Goal: Task Accomplishment & Management: Use online tool/utility

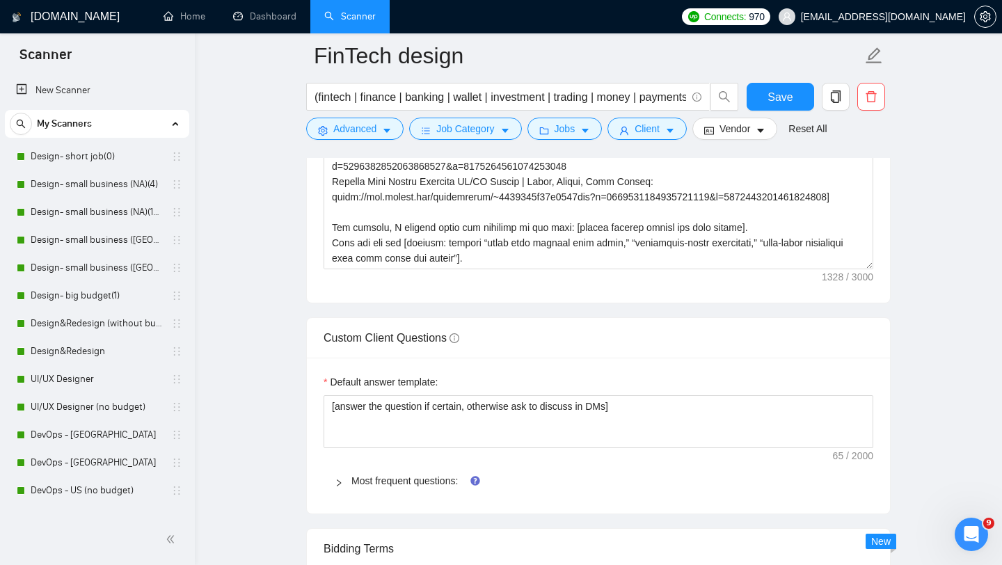
scroll to position [77, 0]
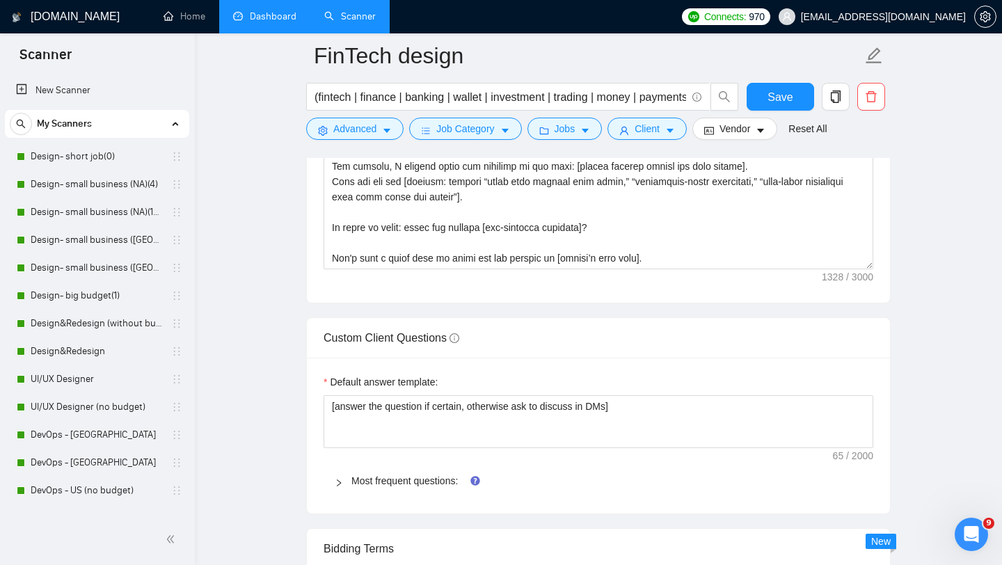
click at [270, 22] on link "Dashboard" at bounding box center [264, 16] width 63 height 12
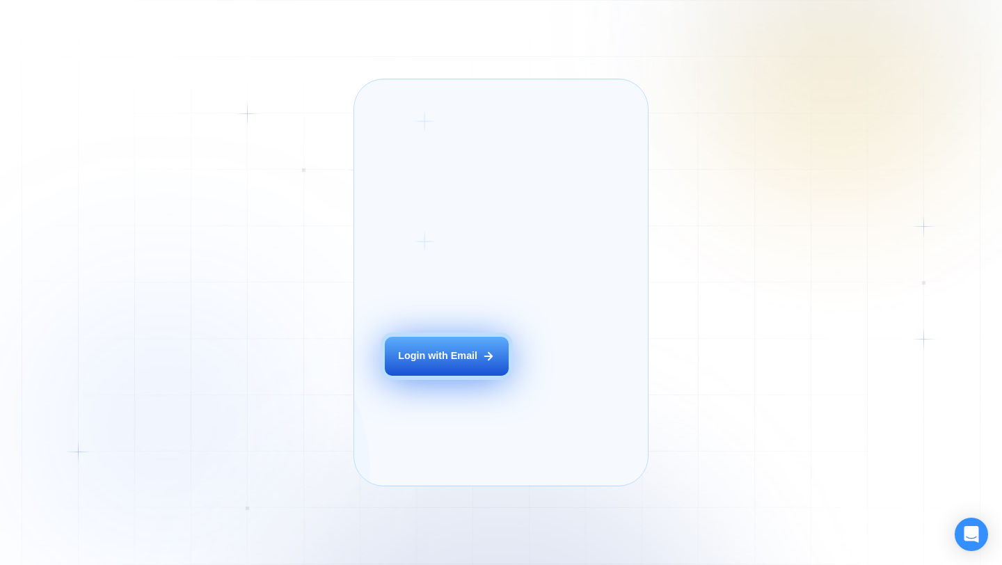
click at [470, 374] on div "Login ‍ Welcome to GigRadar. AI Business Manager for Agencies Login with Email" at bounding box center [462, 283] width 186 height 376
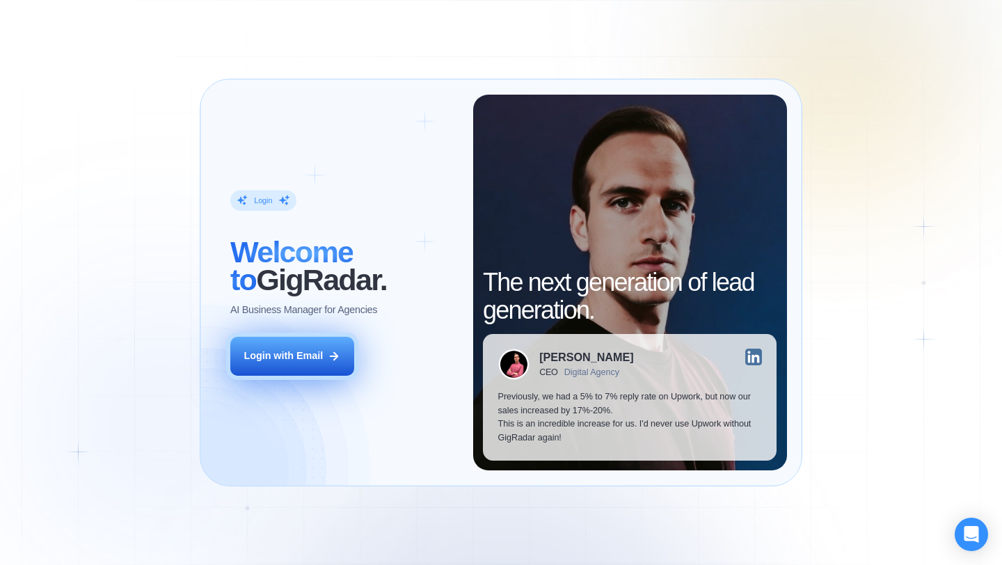
click at [315, 371] on button "Login with Email" at bounding box center [292, 356] width 124 height 39
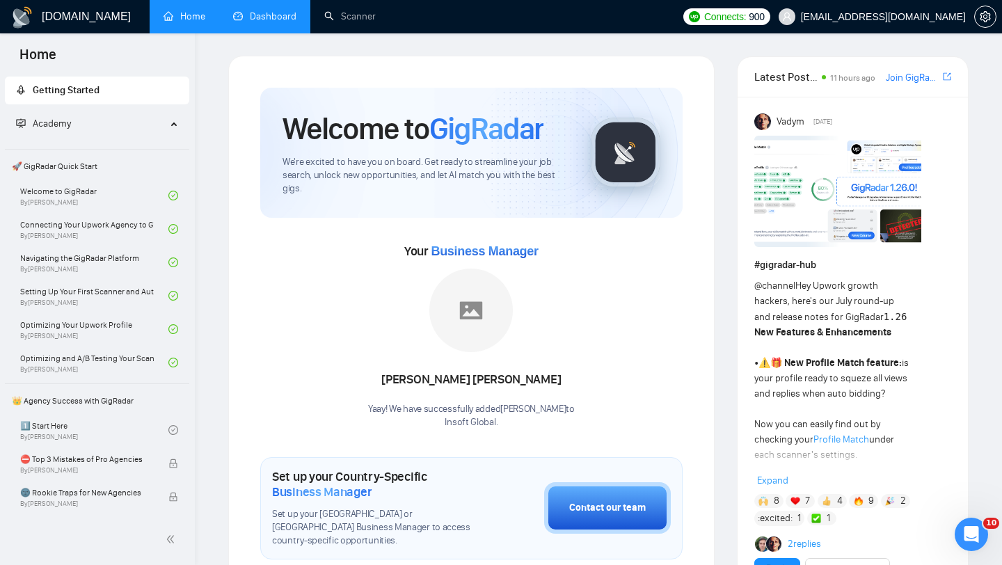
click at [278, 12] on link "Dashboard" at bounding box center [264, 16] width 63 height 12
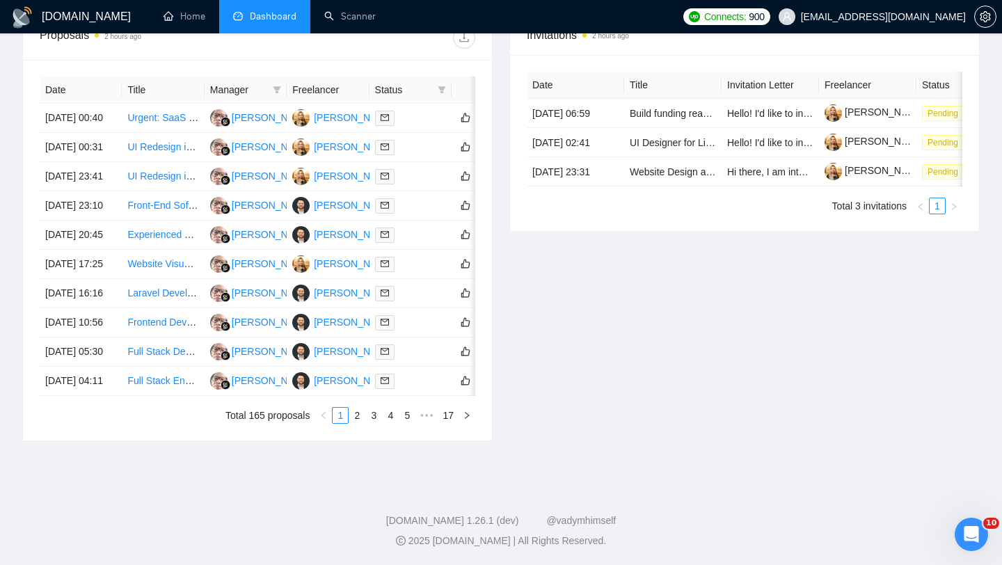
scroll to position [702, 0]
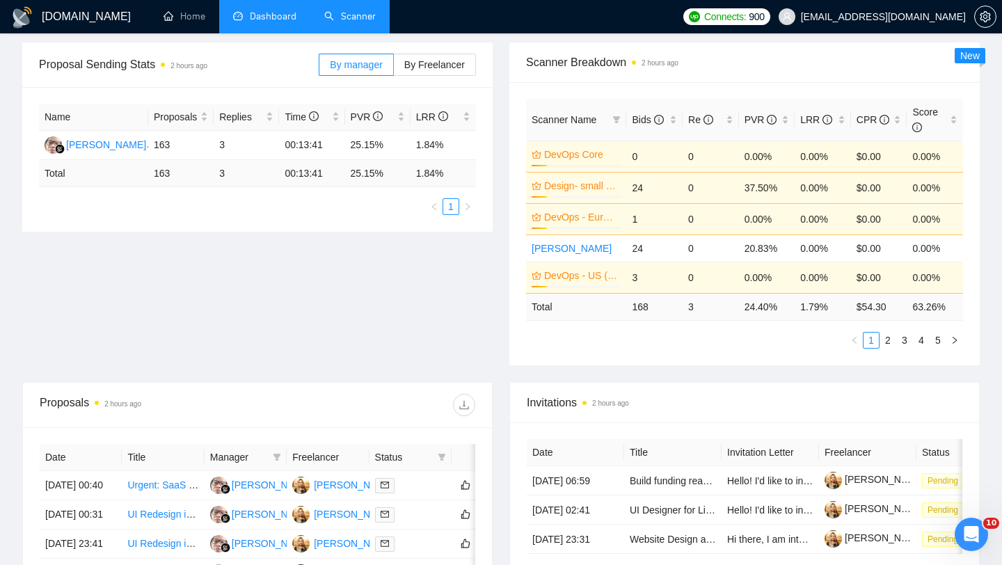
click at [335, 22] on link "Scanner" at bounding box center [349, 16] width 51 height 12
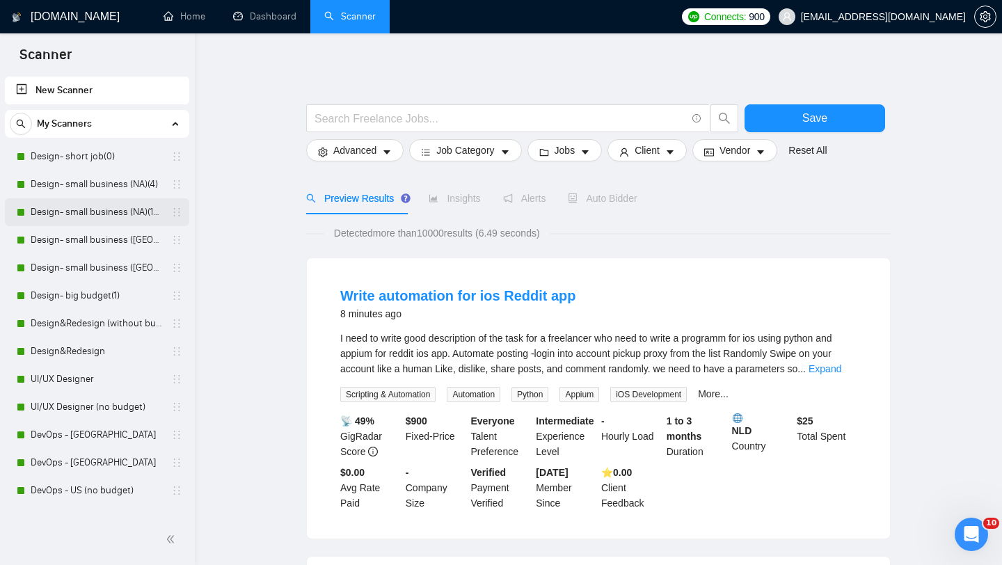
click at [102, 218] on link "Design- small business (NA)(15$)" at bounding box center [97, 212] width 132 height 28
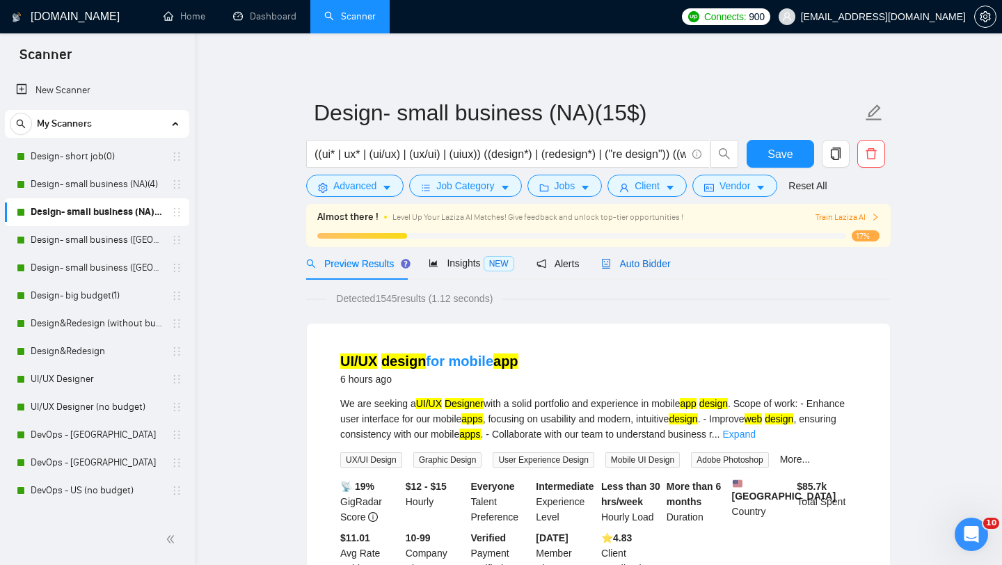
click at [636, 265] on span "Auto Bidder" at bounding box center [635, 263] width 69 height 11
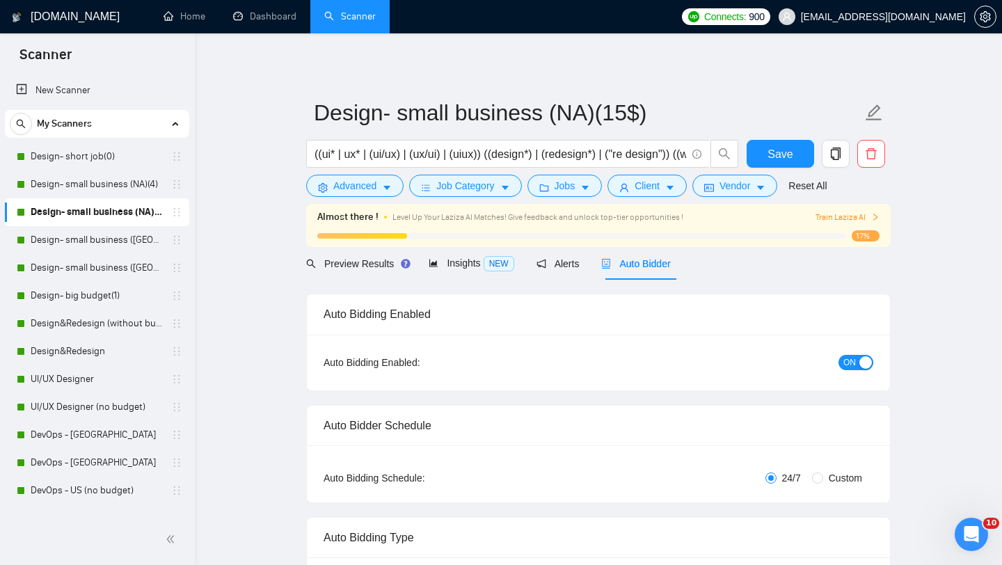
radio input "false"
radio input "true"
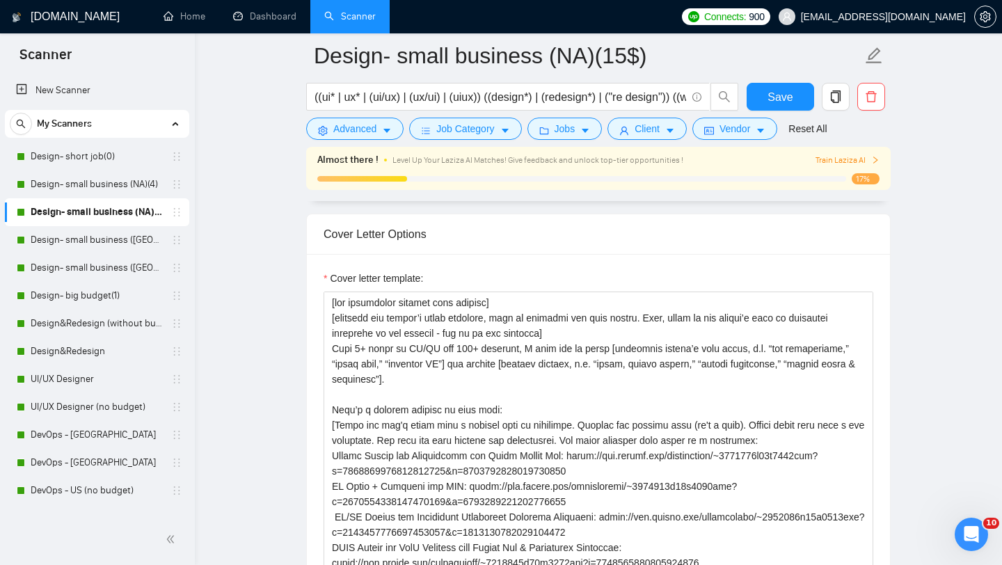
scroll to position [1773, 0]
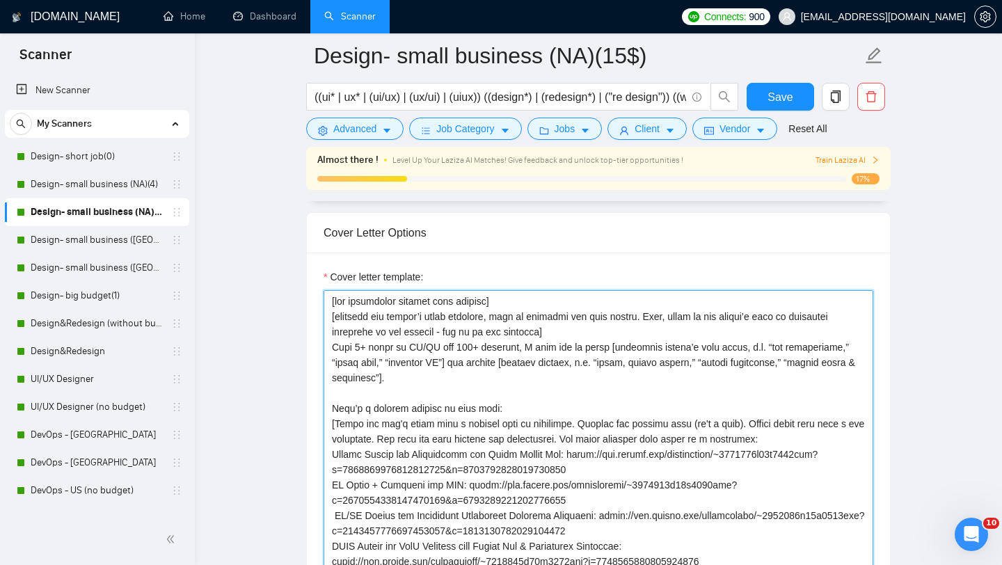
click at [473, 377] on textarea "Cover letter template:" at bounding box center [598, 446] width 550 height 313
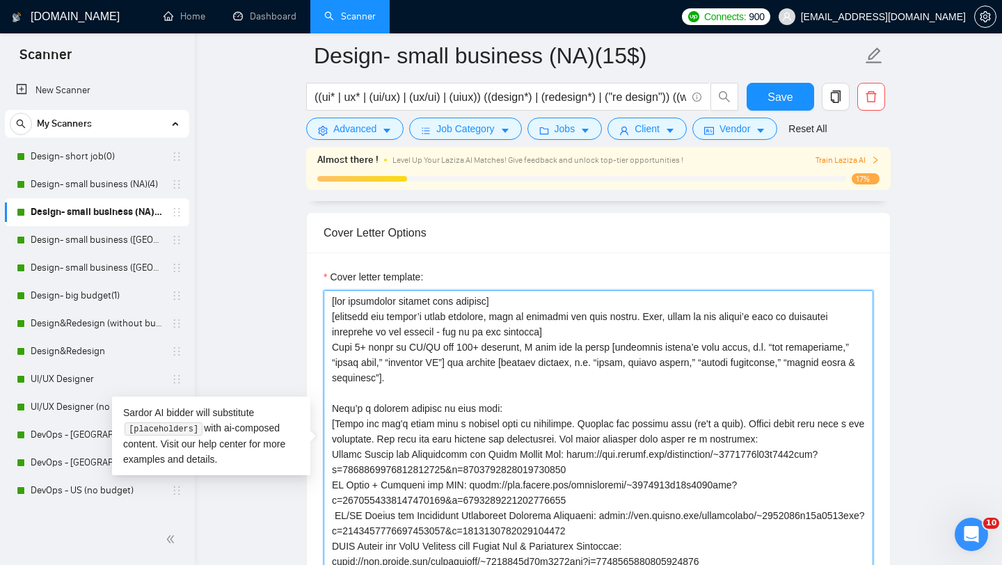
paste textarea "[briefly highlight my expertise in relation to this project, use some achieveme…"
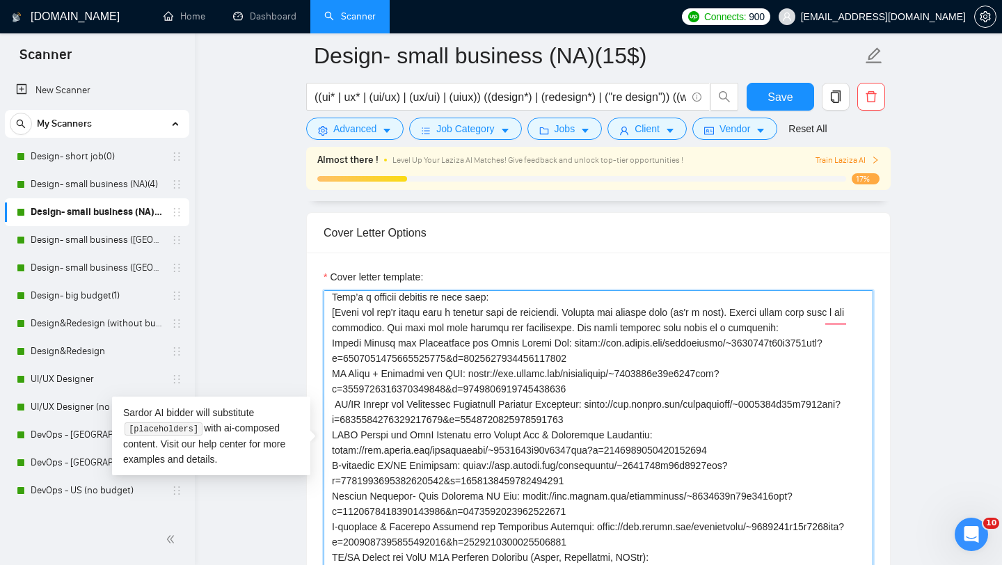
scroll to position [118, 0]
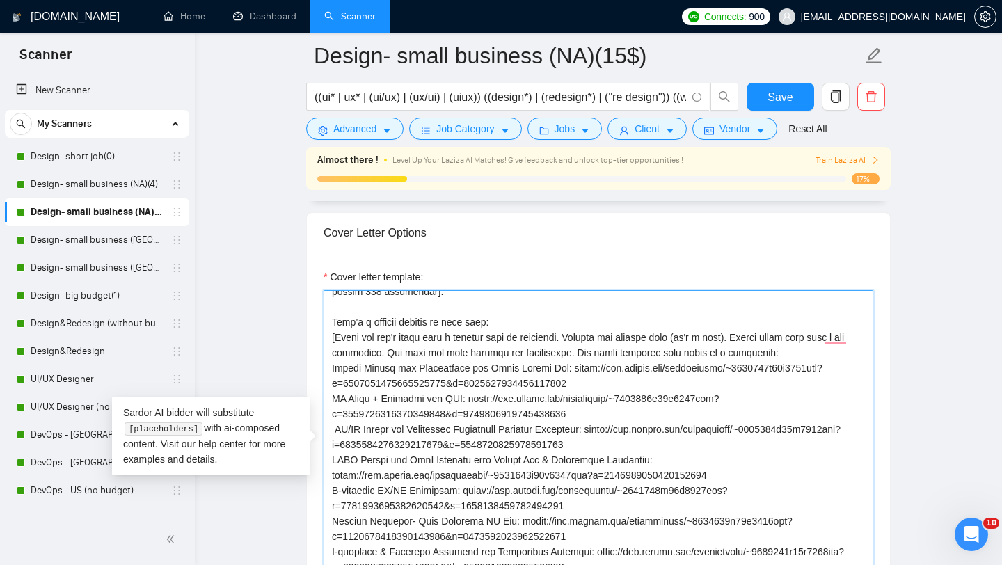
click at [686, 336] on textarea "Cover letter template:" at bounding box center [598, 446] width 550 height 313
click at [751, 337] on textarea "Cover letter template:" at bounding box center [598, 446] width 550 height 313
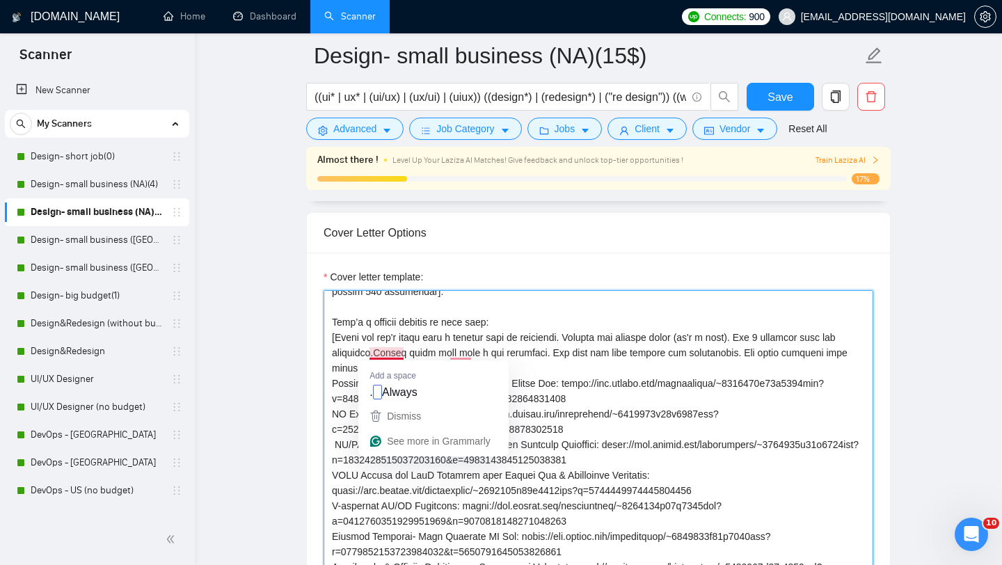
click at [374, 354] on textarea "Cover letter template:" at bounding box center [598, 446] width 550 height 313
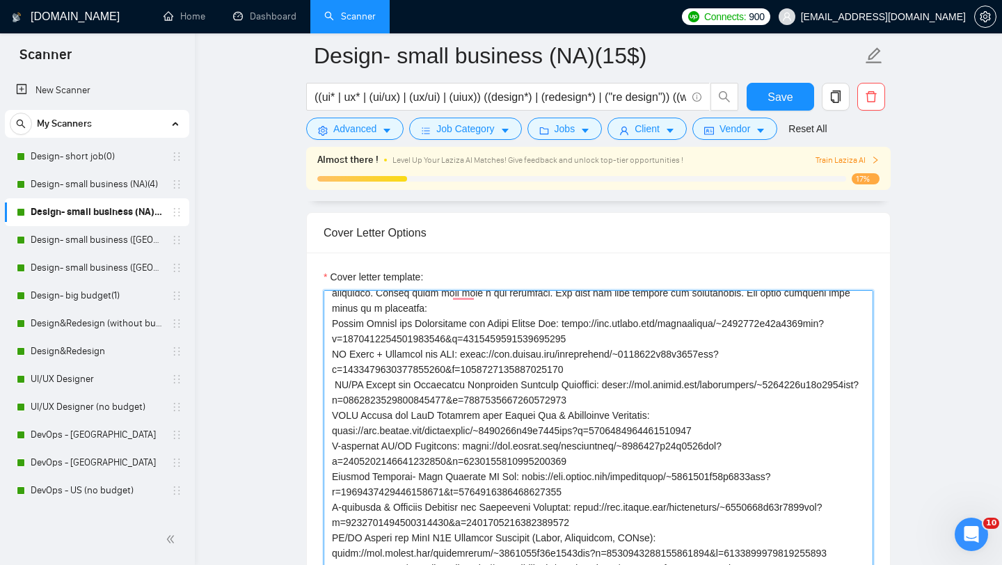
scroll to position [245, 0]
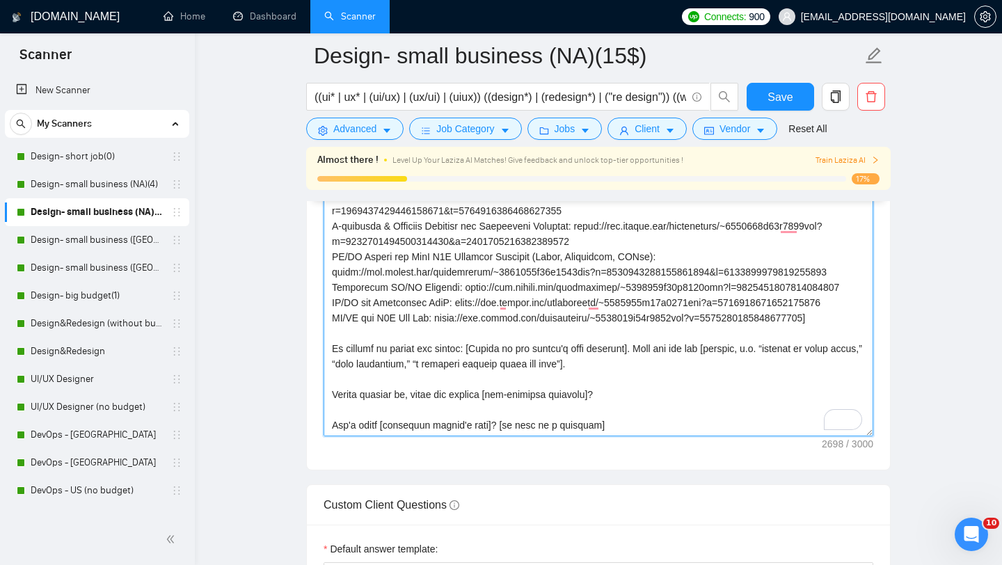
drag, startPoint x: 332, startPoint y: 288, endPoint x: 653, endPoint y: 298, distance: 320.9
click at [653, 298] on textarea "Cover letter template:" at bounding box center [598, 279] width 550 height 313
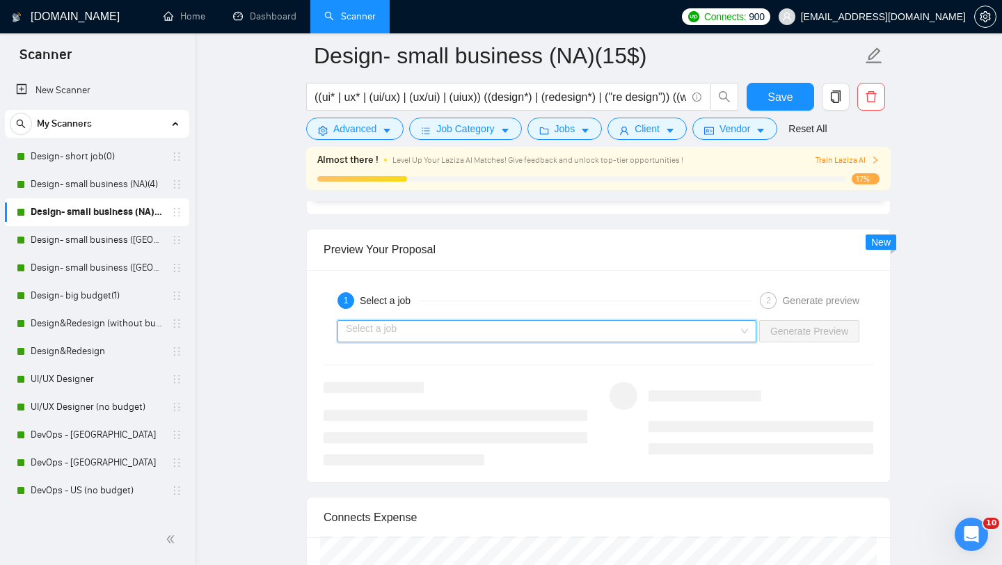
click at [721, 337] on input "search" at bounding box center [542, 331] width 392 height 21
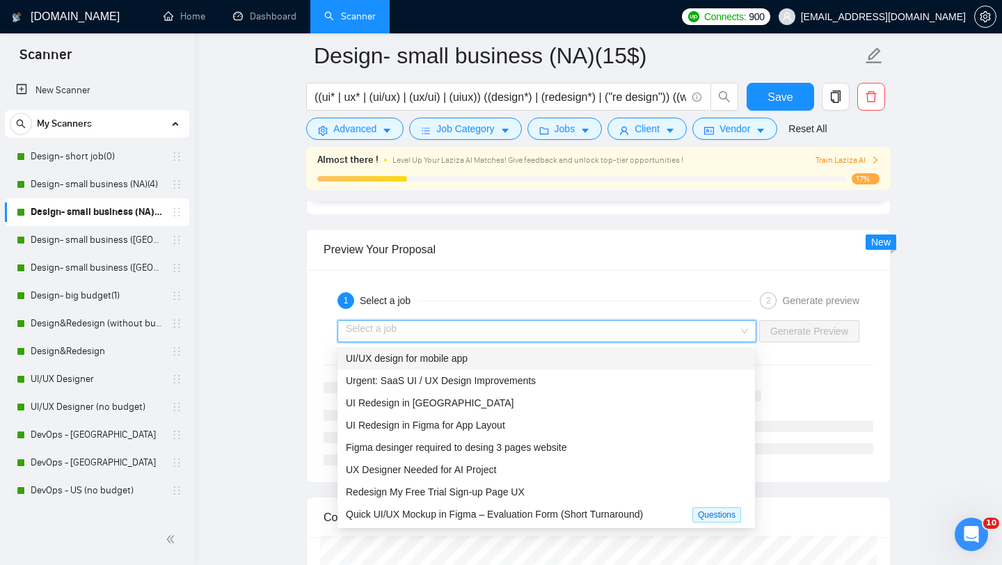
click at [578, 360] on div "UI/UX design for mobile app" at bounding box center [546, 358] width 401 height 15
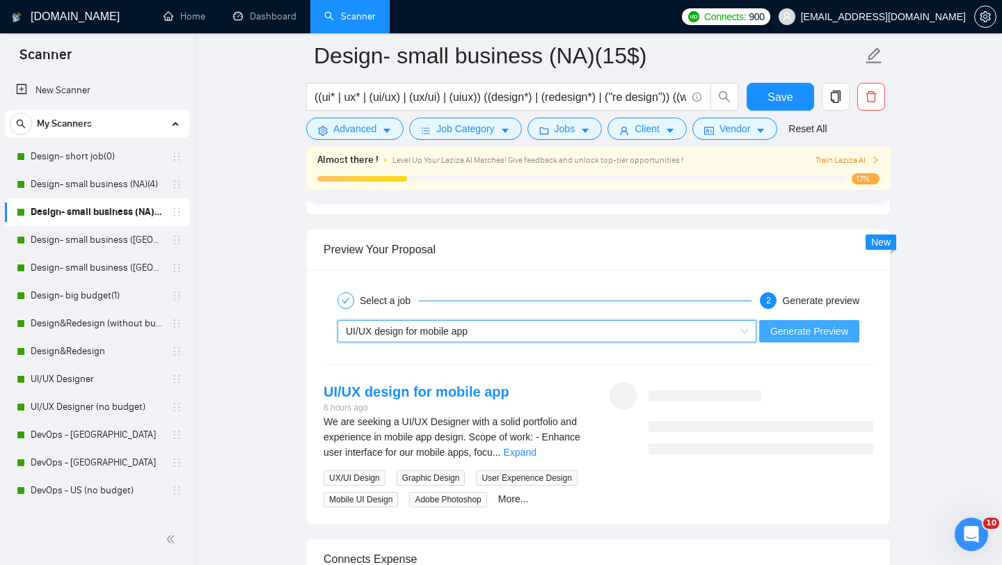
click at [813, 333] on span "Generate Preview" at bounding box center [809, 330] width 78 height 15
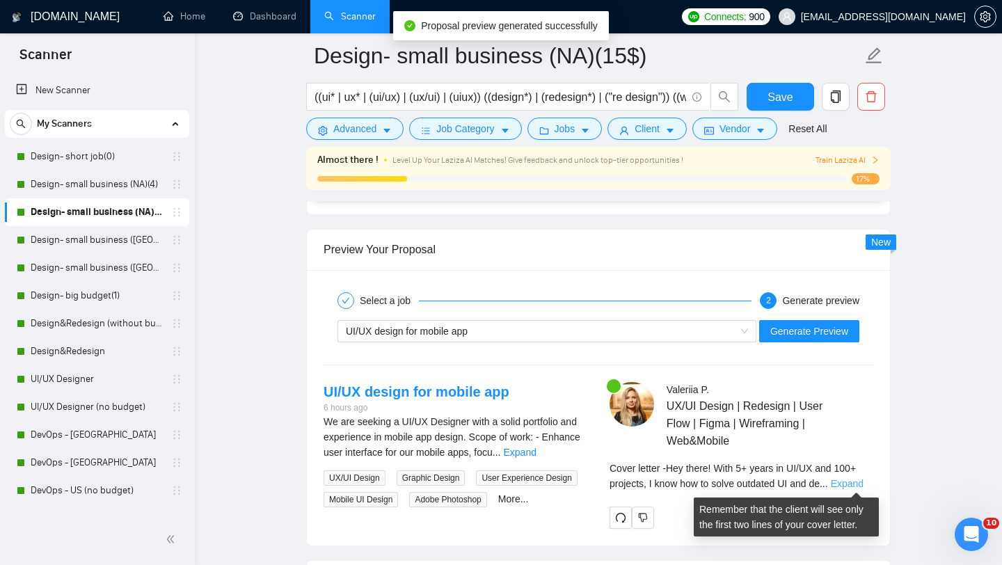
click at [853, 486] on link "Expand" at bounding box center [847, 483] width 33 height 11
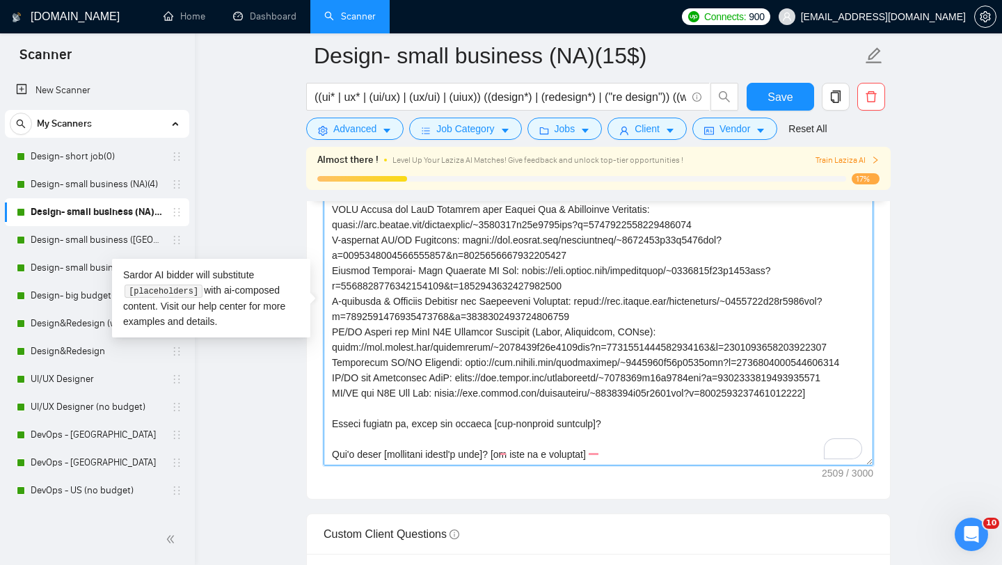
scroll to position [352, 0]
drag, startPoint x: 331, startPoint y: 301, endPoint x: 838, endPoint y: 344, distance: 509.0
click at [838, 344] on textarea "Cover letter template:" at bounding box center [598, 308] width 550 height 313
click at [600, 375] on textarea "Cover letter template:" at bounding box center [598, 308] width 550 height 313
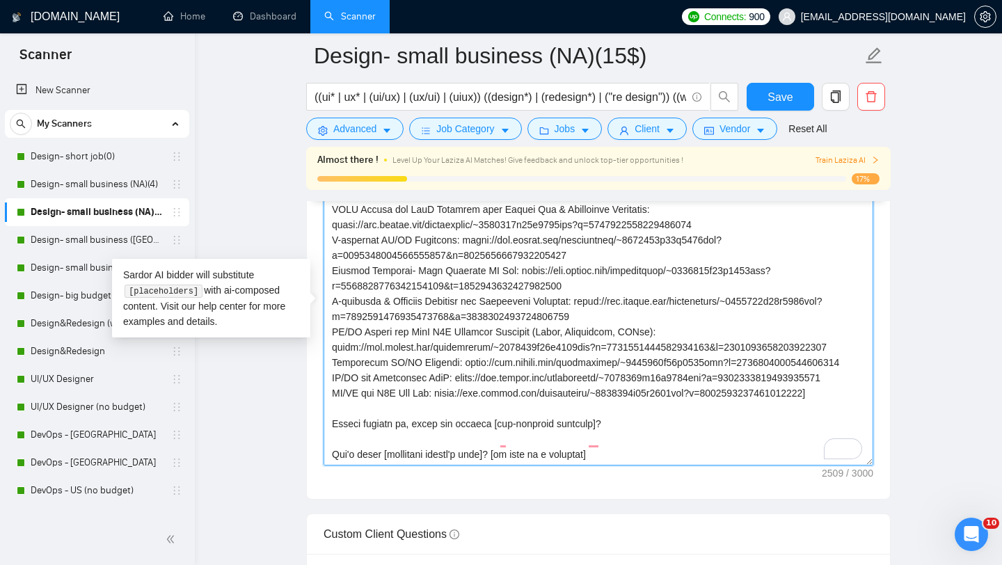
click at [852, 381] on textarea "Cover letter template:" at bounding box center [598, 308] width 550 height 313
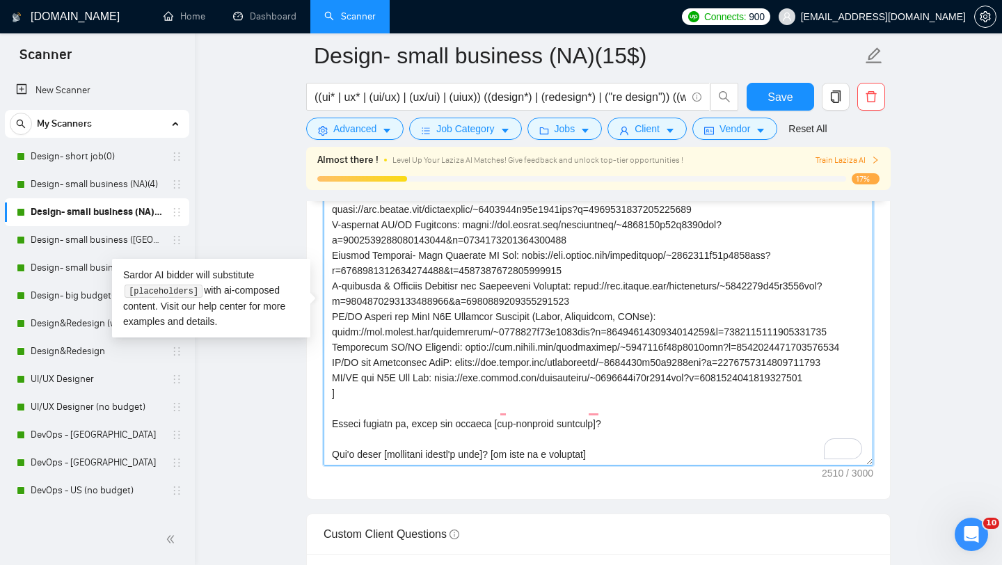
paste textarea "Brand Identity & UI/UX Design for SaaS Platform with Responsive UI"
paste textarea "[URL][DOMAIN_NAME]"
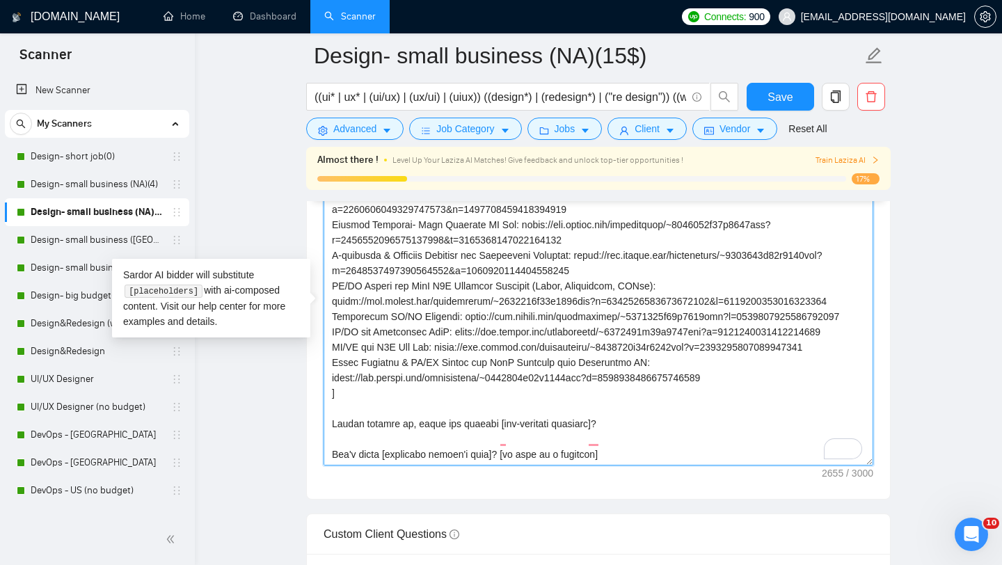
paste textarea "Diia Business Center UX/UI Redesign | Figma, GovTech, Mobile-First"
paste textarea "[URL][DOMAIN_NAME]"
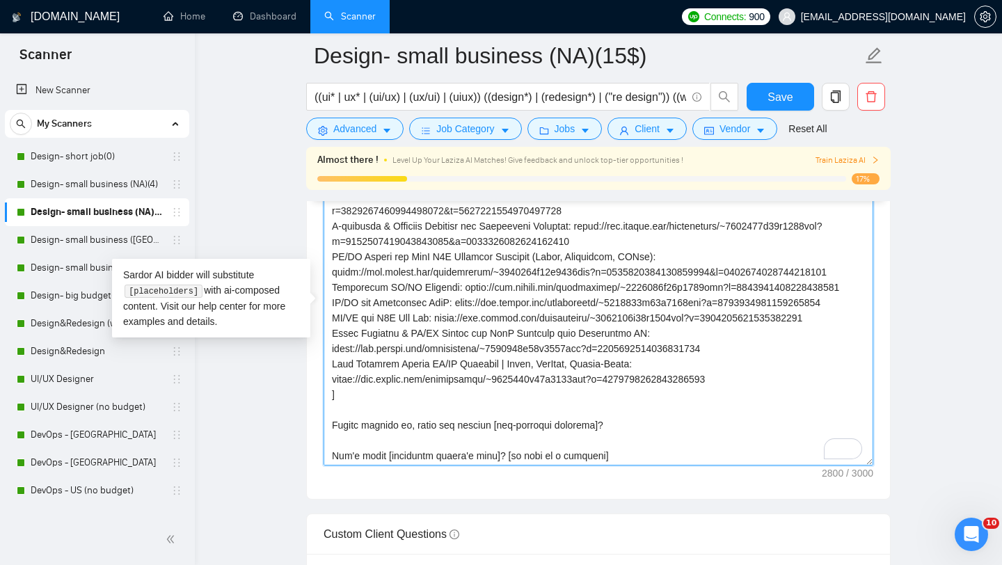
paste textarea "UX/UI Redesign for Skincare Store | Figma, Mobile-First, E-commerce"
paste textarea "[URL][DOMAIN_NAME]"
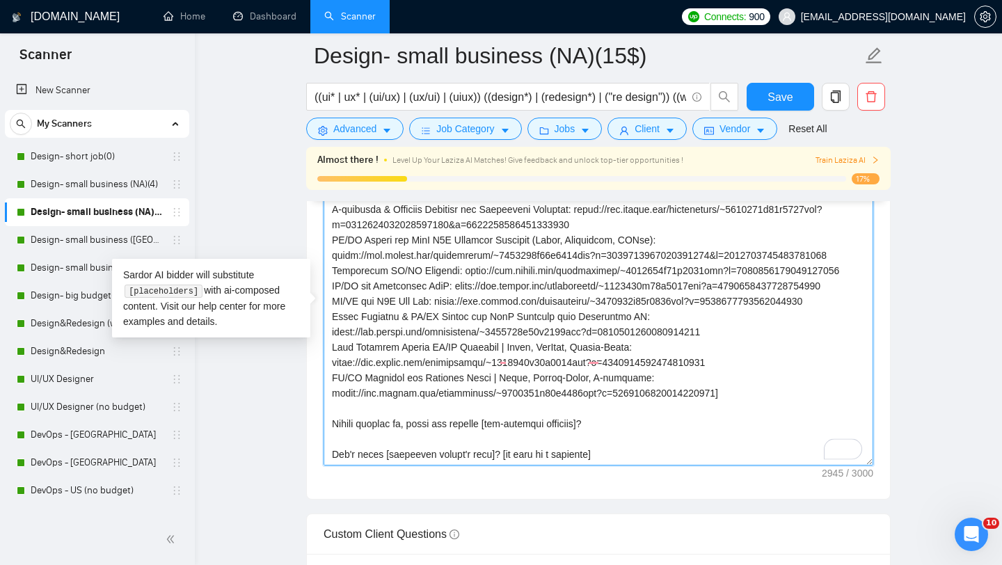
scroll to position [444, 0]
type textarea "[lor ipsumdolor sitamet cons adipisc] [elitsedd eiu tempor’i utlab etdolore, ma…"
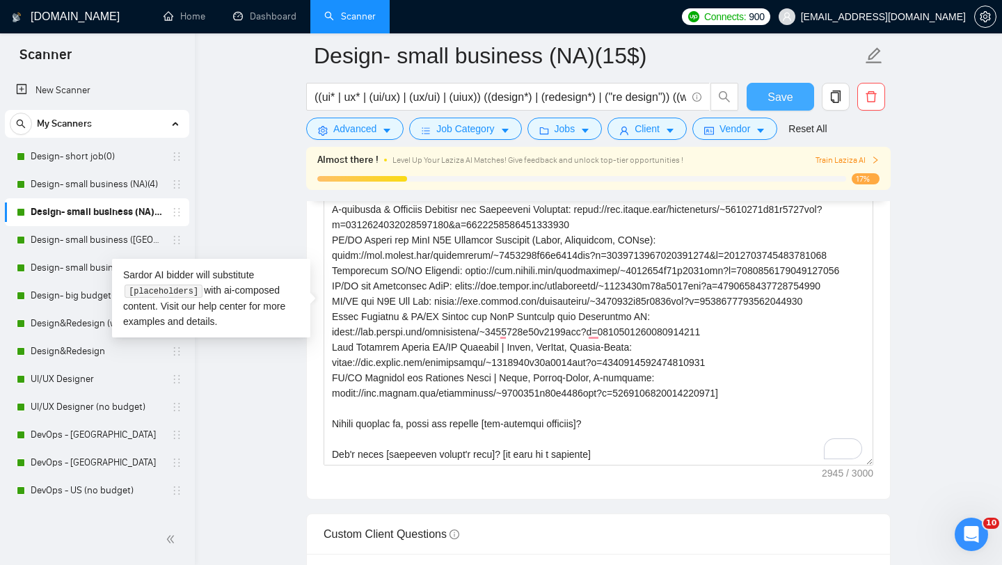
click at [787, 99] on span "Save" at bounding box center [779, 96] width 25 height 17
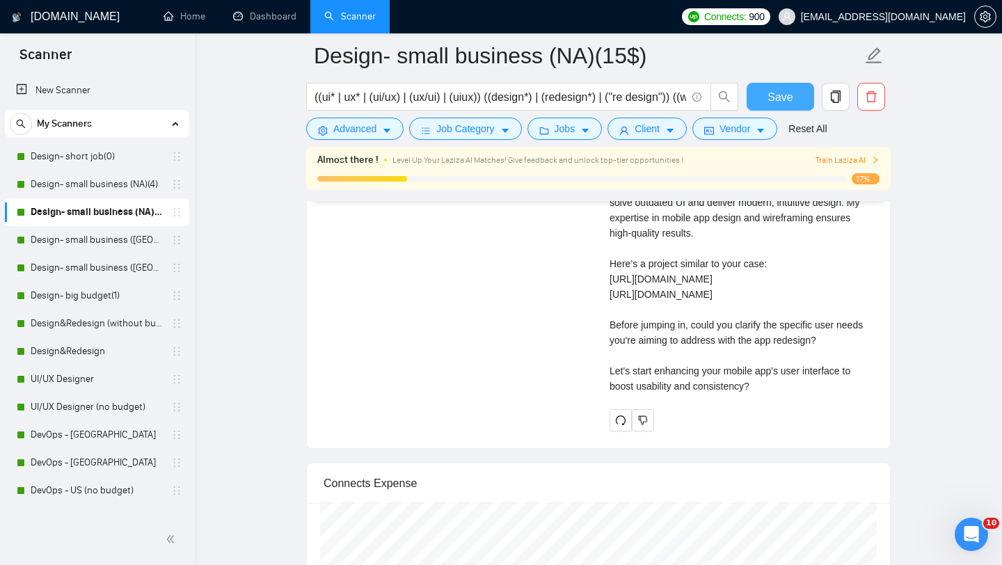
scroll to position [3184, 0]
click at [616, 431] on button "button" at bounding box center [620, 419] width 22 height 22
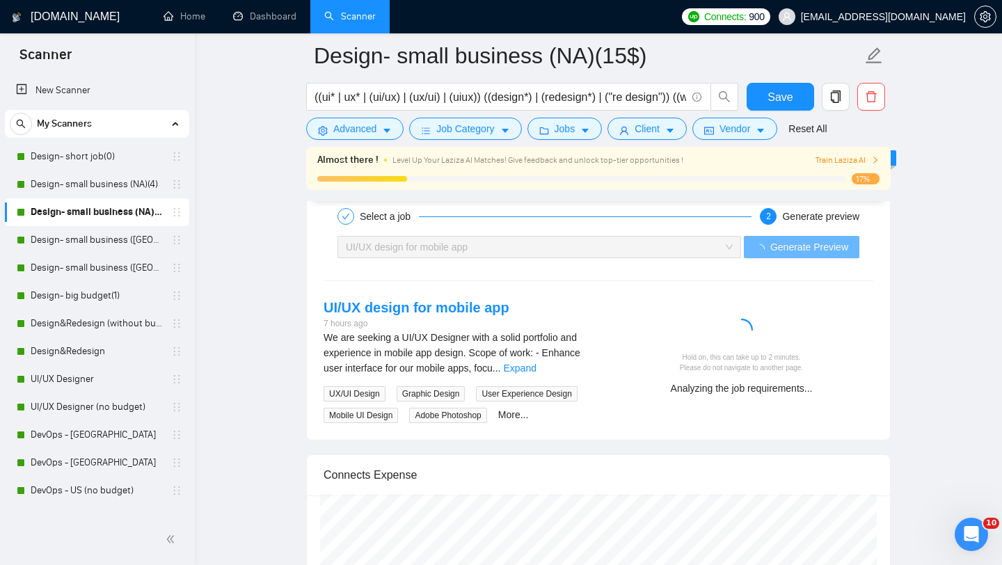
scroll to position [2928, 0]
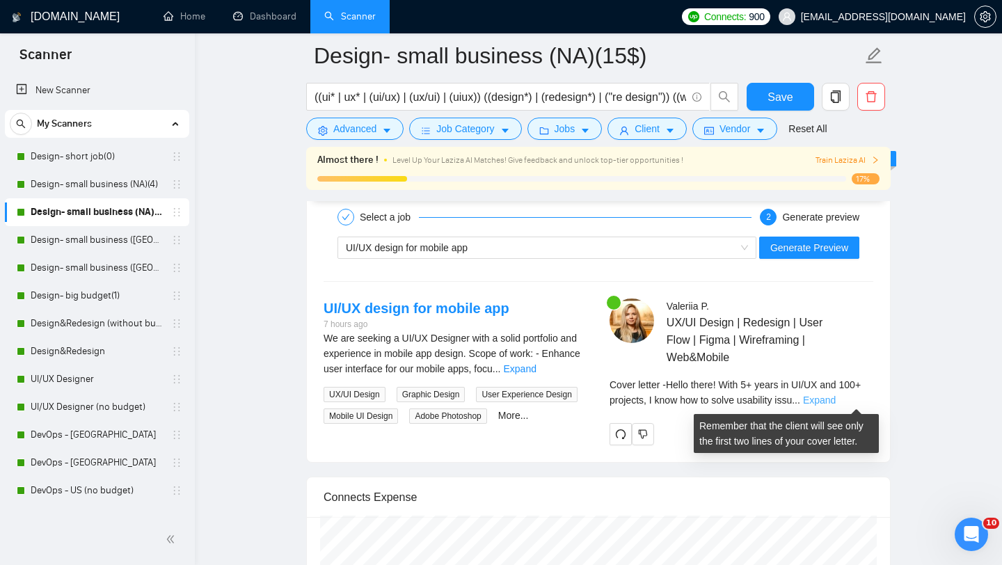
click at [836, 397] on link "Expand" at bounding box center [819, 399] width 33 height 11
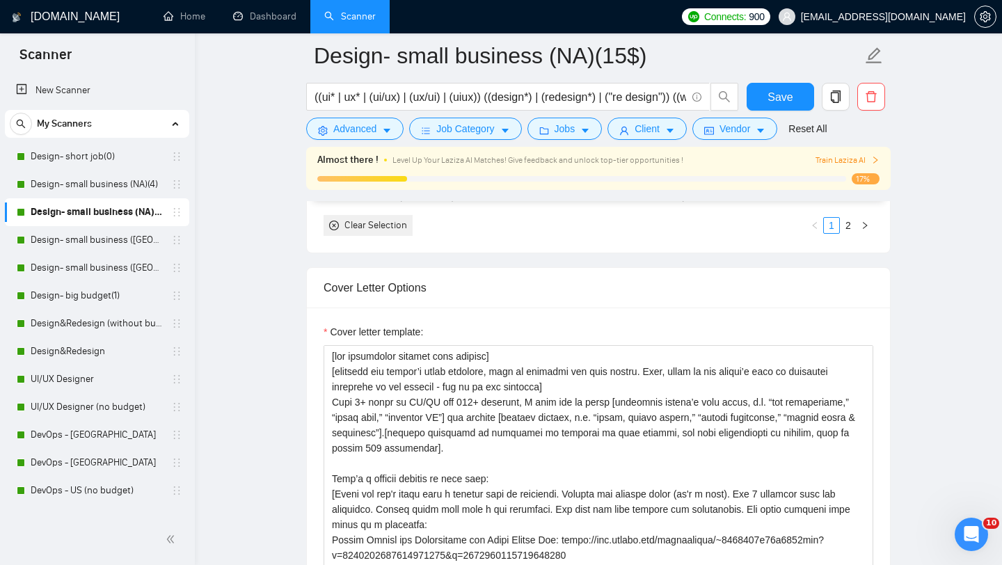
scroll to position [1722, 0]
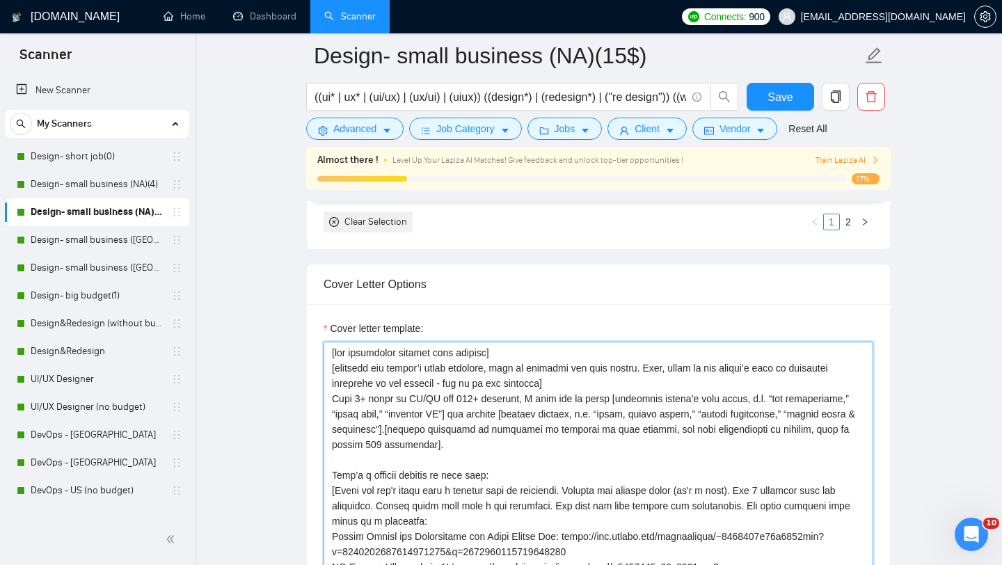
click at [454, 442] on textarea "Cover letter template:" at bounding box center [598, 498] width 550 height 313
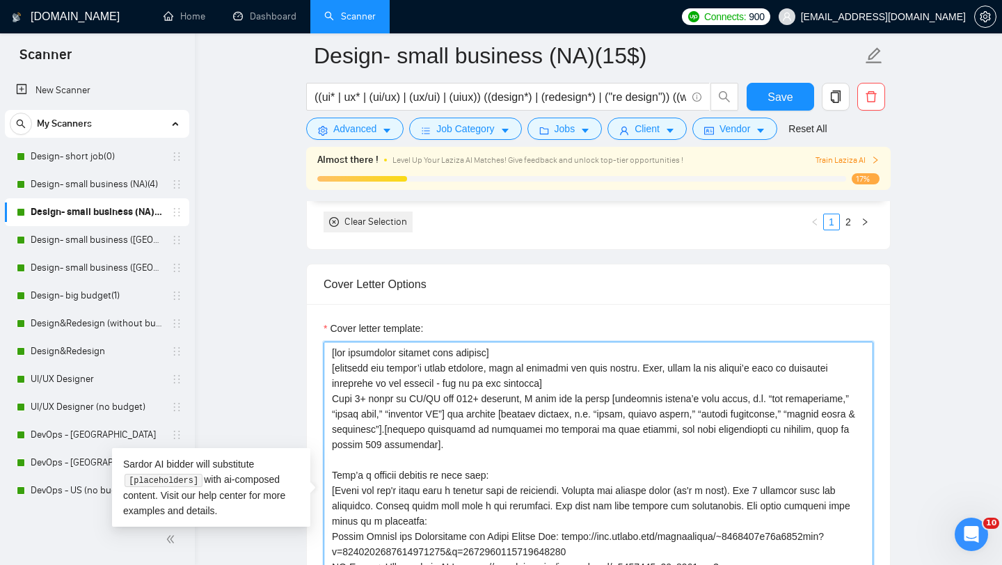
click at [456, 425] on textarea "Cover letter template:" at bounding box center [598, 498] width 550 height 313
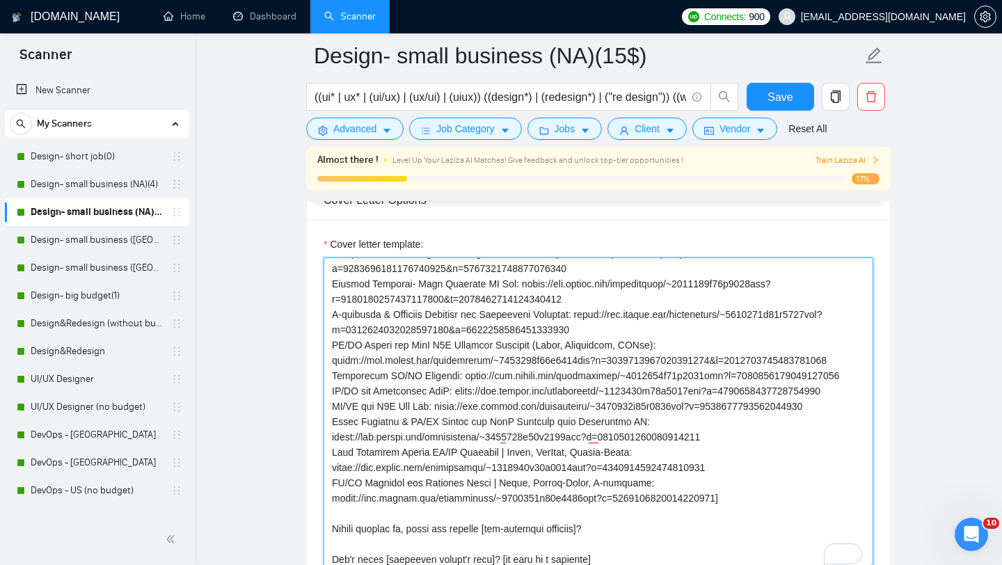
scroll to position [1809, 0]
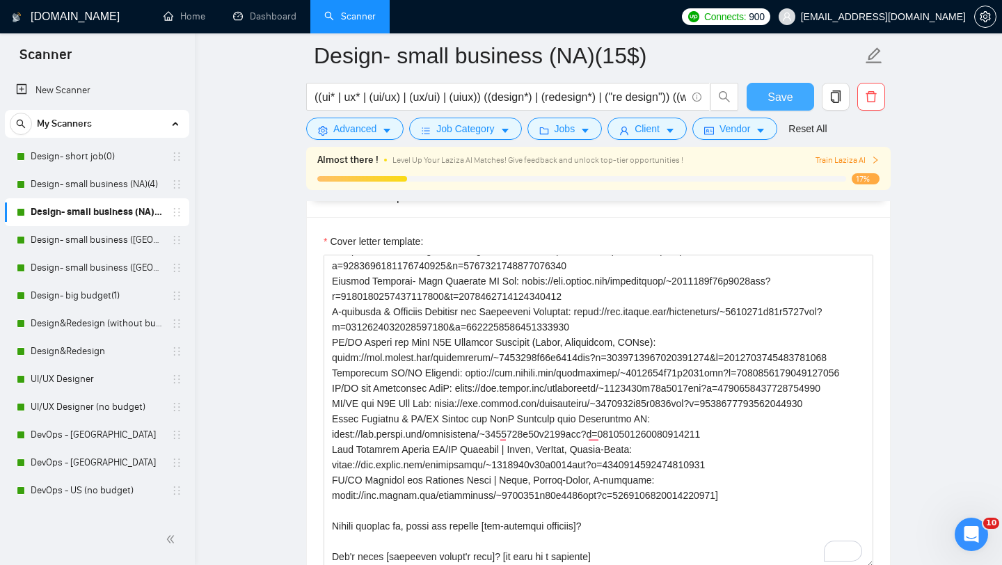
click at [749, 95] on button "Save" at bounding box center [779, 97] width 67 height 28
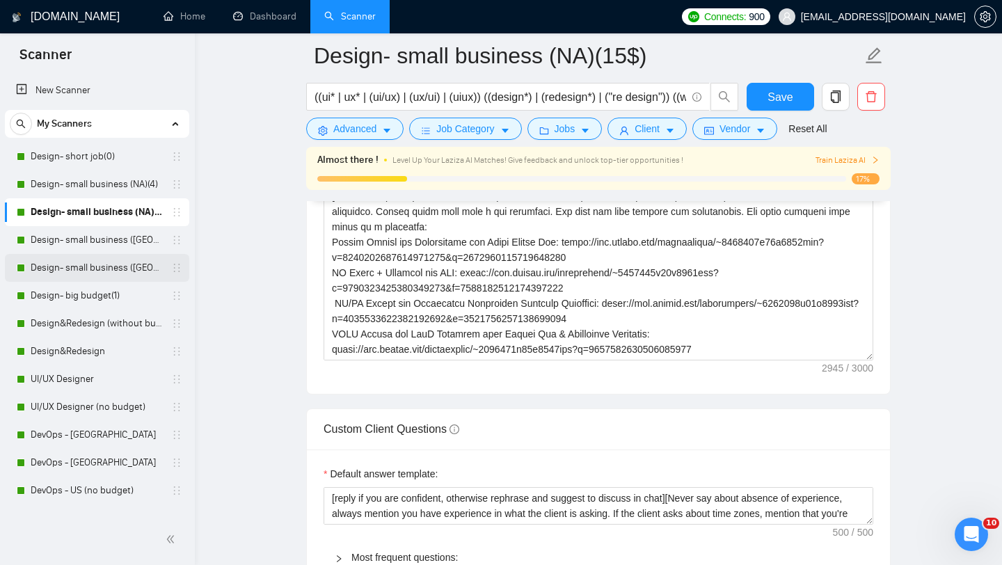
click at [119, 262] on link "Design- small business ([GEOGRAPHIC_DATA])(4)" at bounding box center [97, 268] width 132 height 28
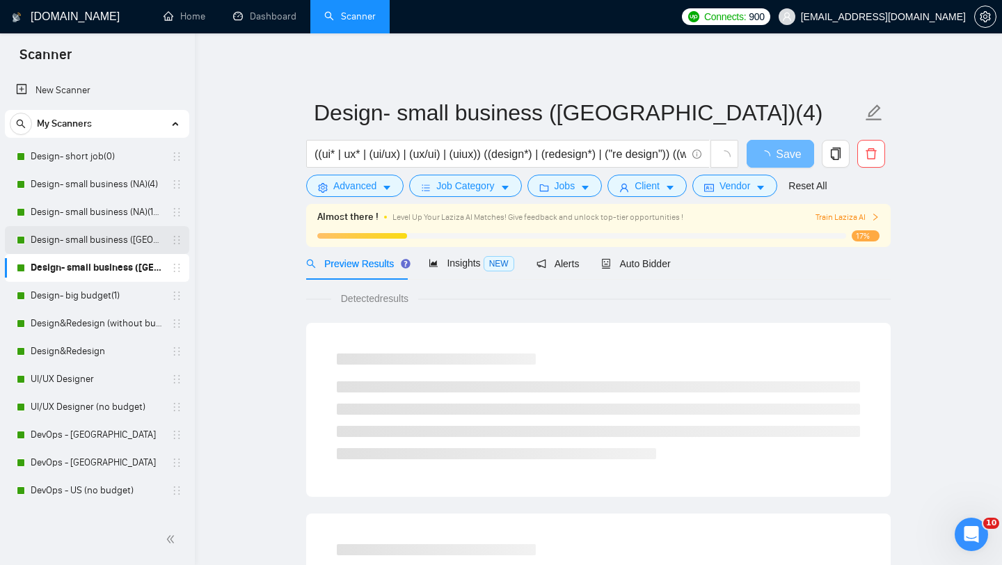
click at [106, 241] on link "Design- small business ([GEOGRAPHIC_DATA])(15$)" at bounding box center [97, 240] width 132 height 28
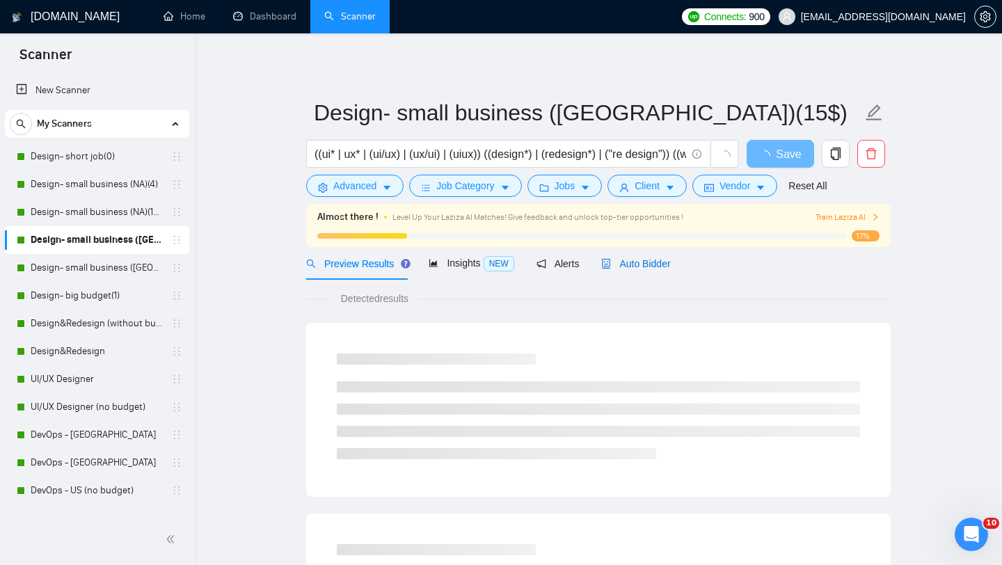
click at [651, 265] on span "Auto Bidder" at bounding box center [635, 263] width 69 height 11
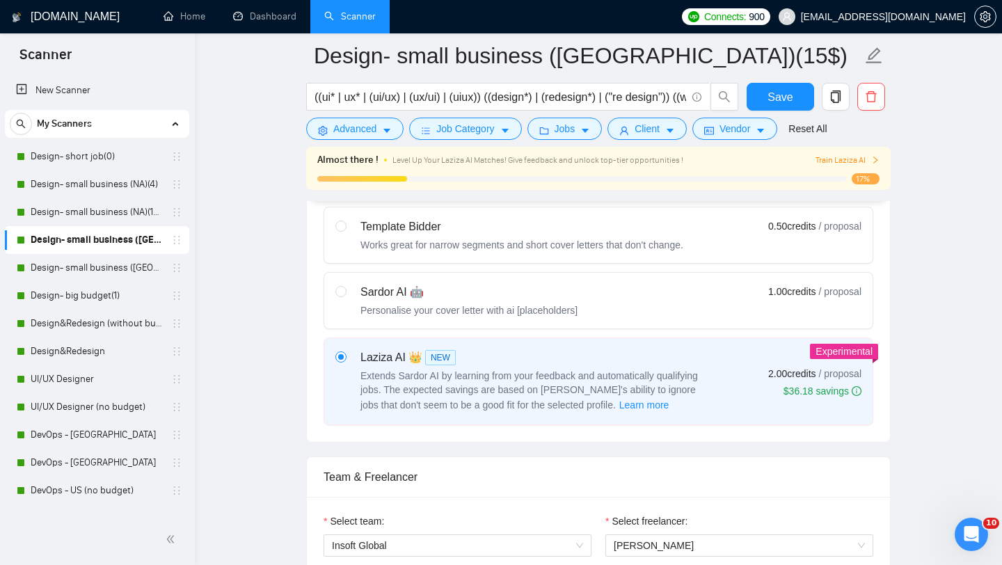
scroll to position [449, 0]
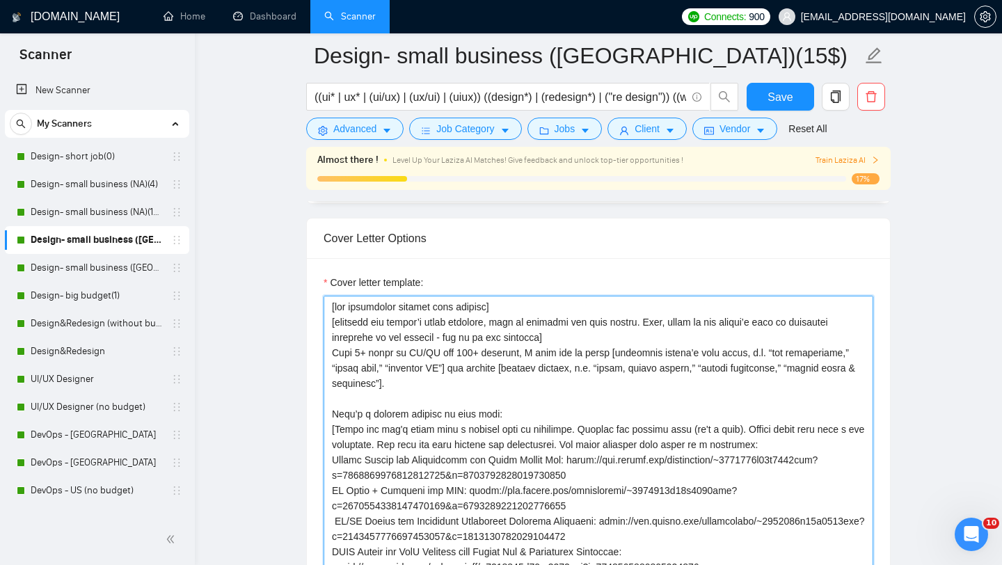
click at [618, 455] on textarea "Cover letter template:" at bounding box center [598, 452] width 550 height 313
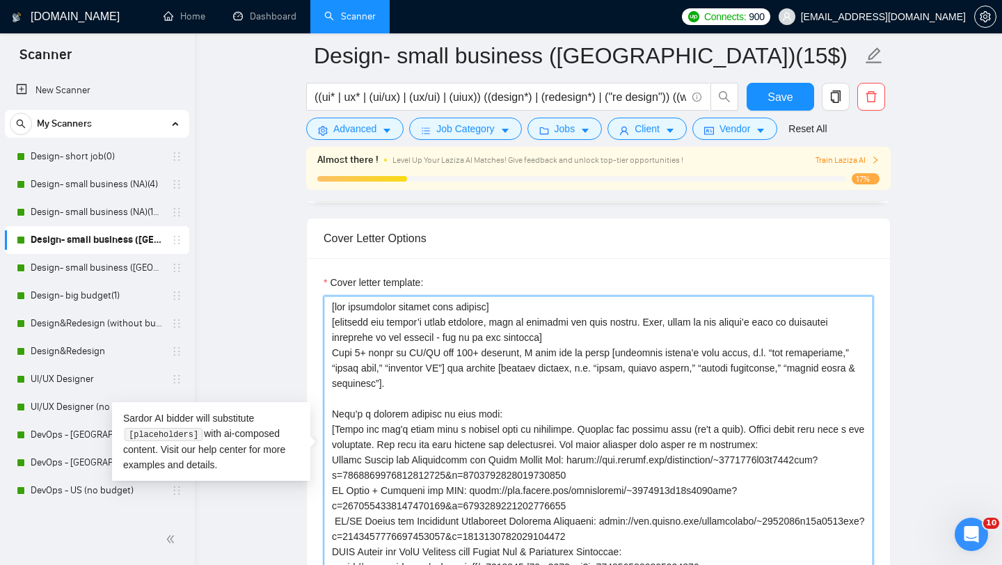
click at [618, 455] on textarea "Cover letter template:" at bounding box center [598, 452] width 550 height 313
paste textarea "[loremip dolorsita co adipiscin el seddoeiu te inci utlabor, etd magn aliquaeni…"
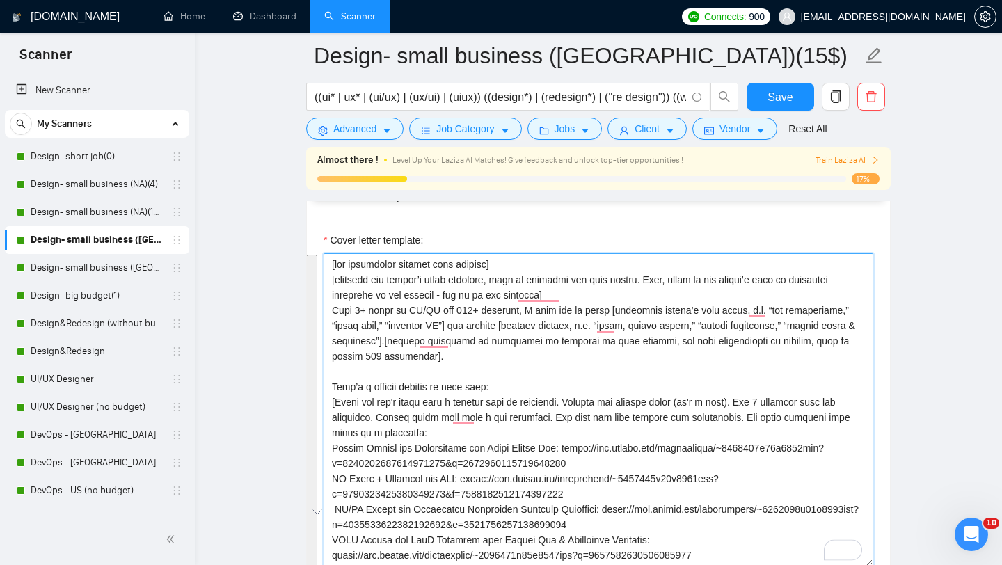
click at [618, 455] on textarea "Cover letter template:" at bounding box center [598, 409] width 550 height 313
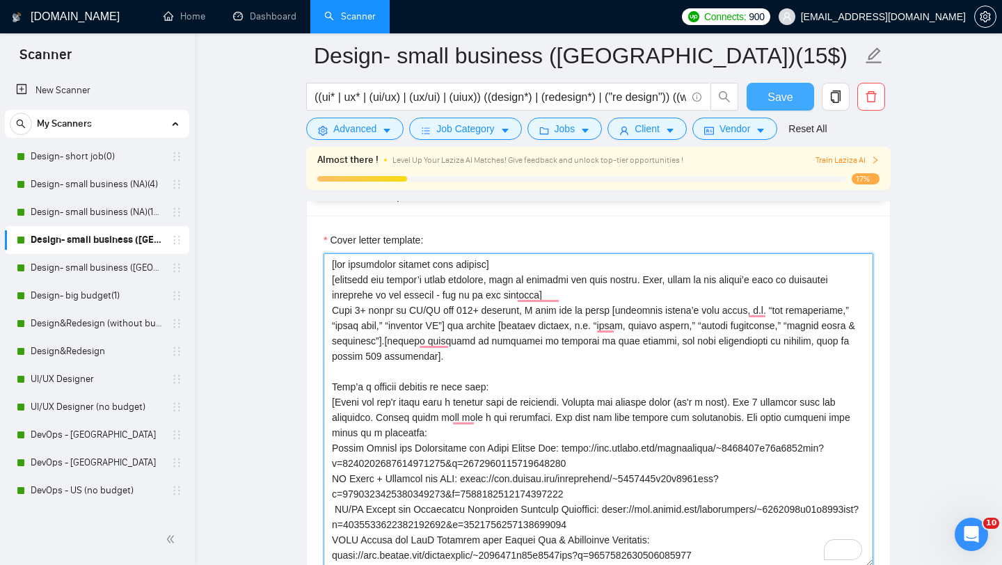
type textarea "[lor ipsumdolor sitamet cons adipisc] [elitsedd eiu tempor’i utlab etdolore, ma…"
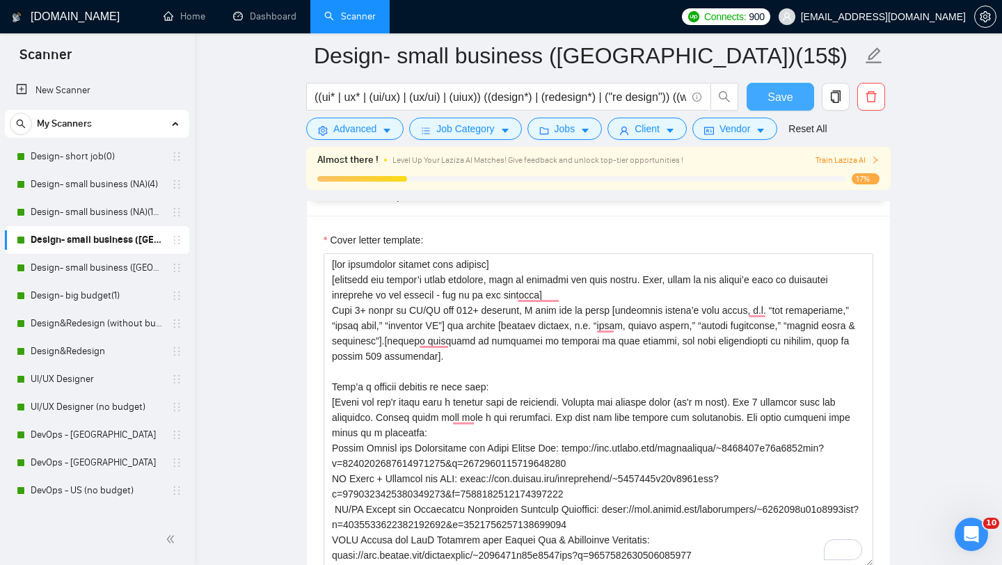
click at [767, 87] on button "Save" at bounding box center [779, 97] width 67 height 28
